Goal: Task Accomplishment & Management: Use online tool/utility

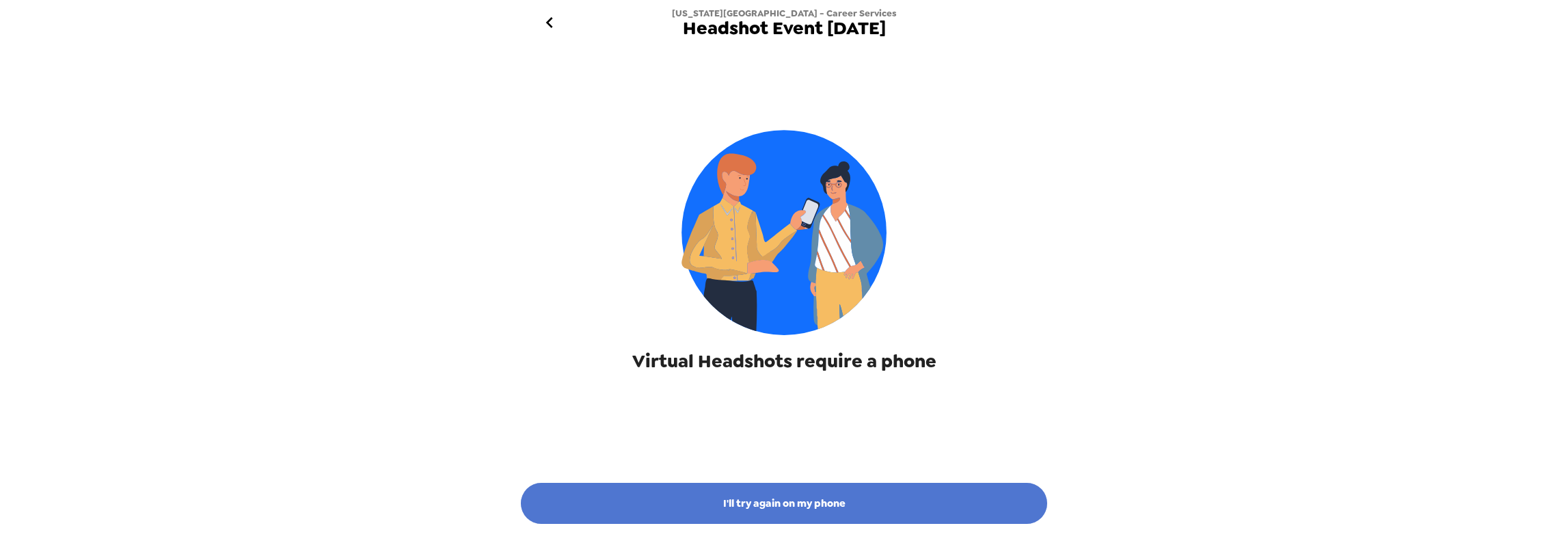
click at [796, 508] on button "I'll try again on my phone" at bounding box center [784, 503] width 526 height 41
